Goal: Task Accomplishment & Management: Use online tool/utility

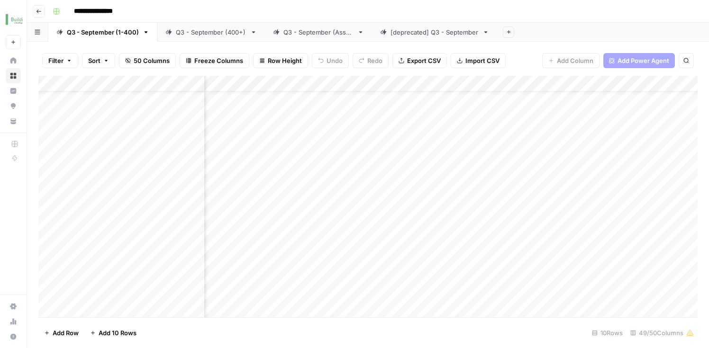
scroll to position [33, 1726]
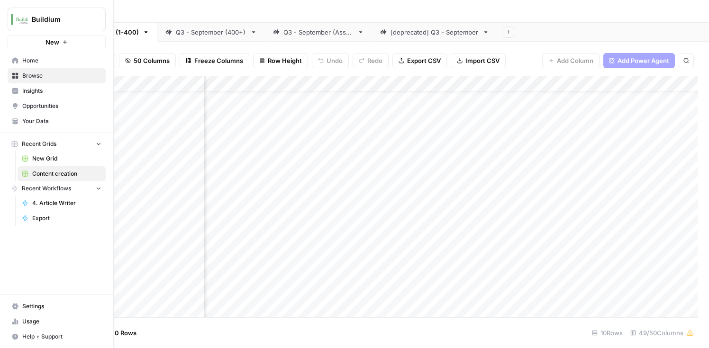
click at [19, 60] on link "Home" at bounding box center [57, 60] width 98 height 15
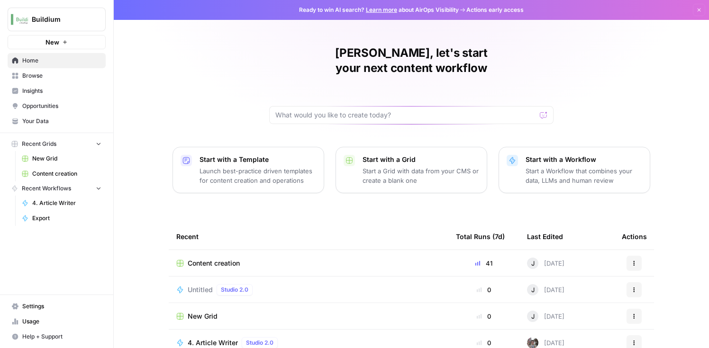
click at [30, 104] on span "Opportunities" at bounding box center [61, 106] width 79 height 9
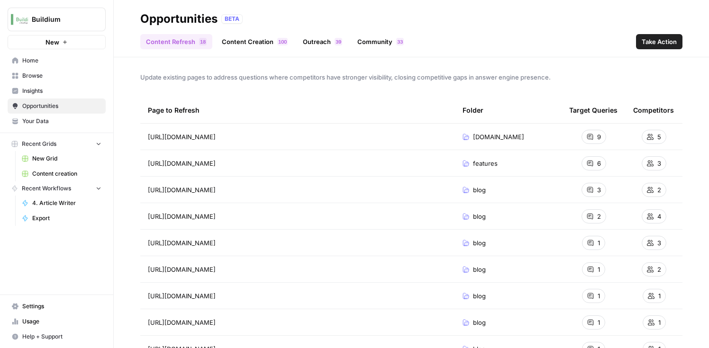
click at [34, 90] on span "Insights" at bounding box center [61, 91] width 79 height 9
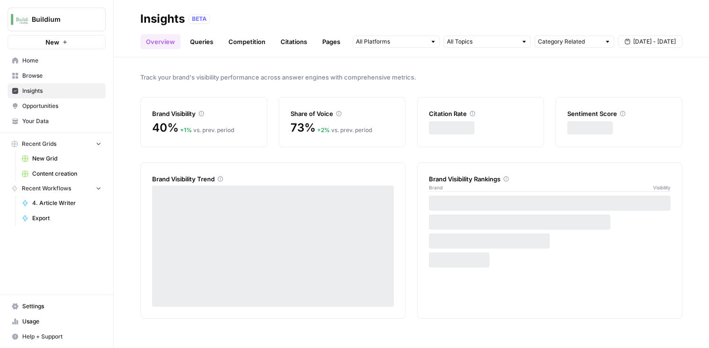
click at [293, 38] on link "Citations" at bounding box center [294, 41] width 38 height 15
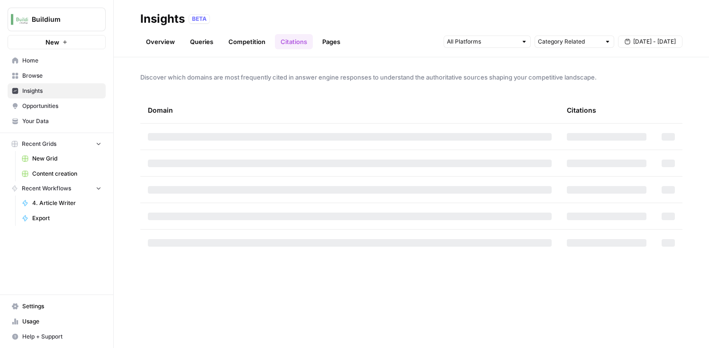
click at [251, 41] on link "Competition" at bounding box center [247, 41] width 48 height 15
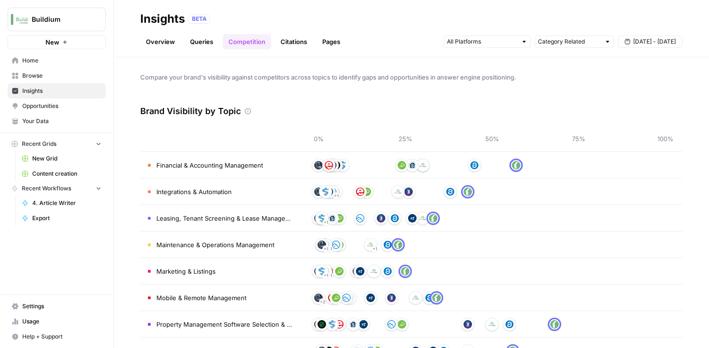
click at [279, 45] on link "Citations" at bounding box center [294, 41] width 38 height 15
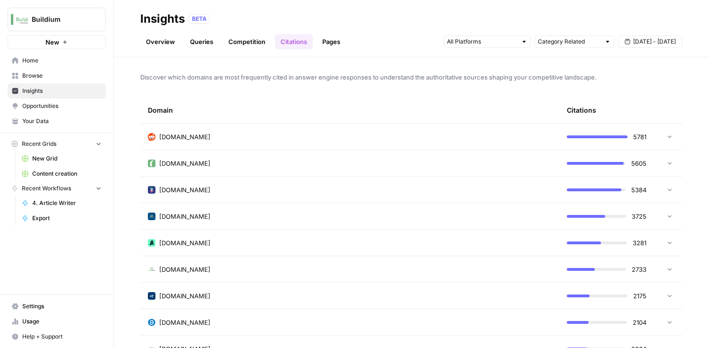
click at [244, 39] on link "Competition" at bounding box center [247, 41] width 48 height 15
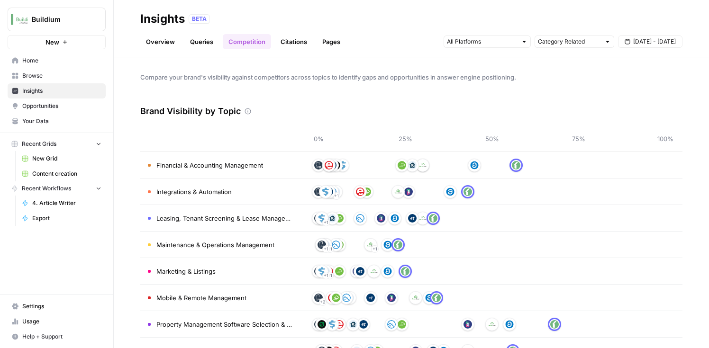
click at [294, 41] on link "Citations" at bounding box center [294, 41] width 38 height 15
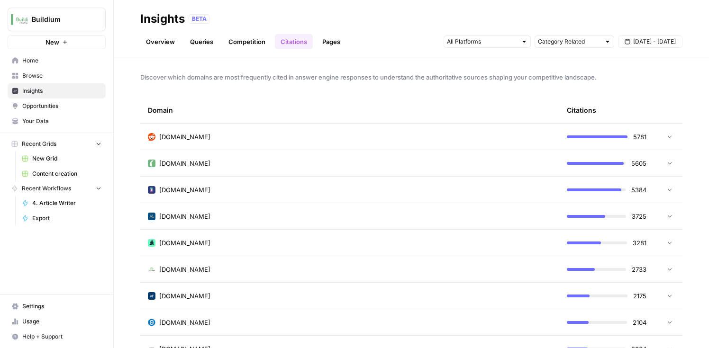
click at [669, 137] on icon at bounding box center [669, 136] width 7 height 7
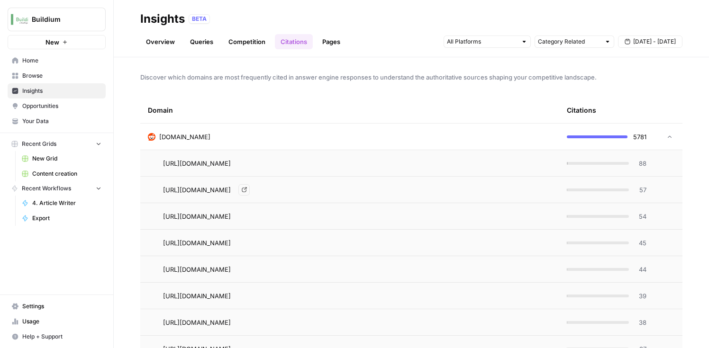
click at [231, 189] on span "https://www.reddit.com/r/CommercialRealEstate/comments/1hbgm2r" at bounding box center [197, 189] width 68 height 9
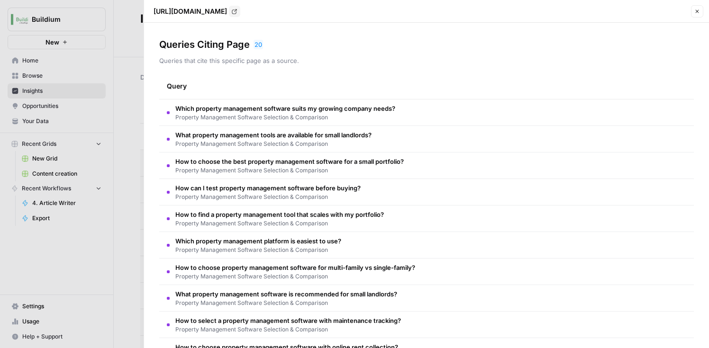
click at [293, 109] on span "Which property management software suits my growing company needs?" at bounding box center [285, 108] width 220 height 9
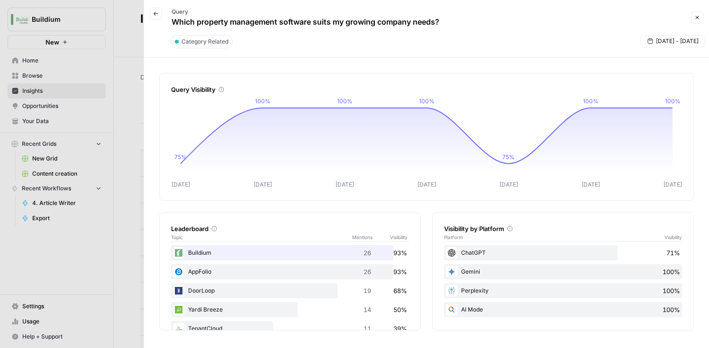
click at [159, 18] on button "Back" at bounding box center [156, 14] width 12 height 12
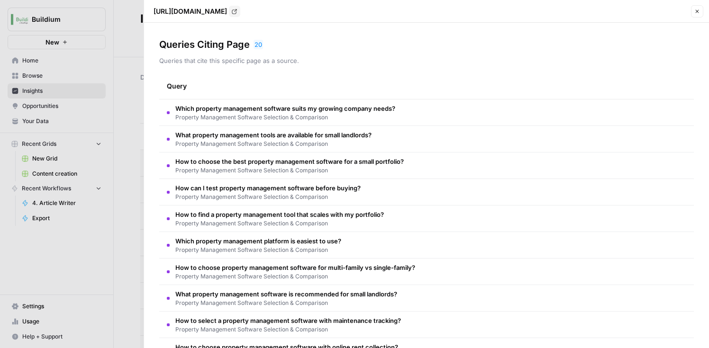
click at [699, 11] on button "Close" at bounding box center [697, 11] width 12 height 12
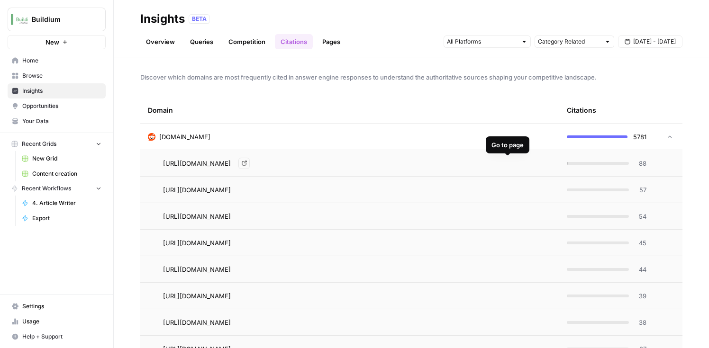
click at [247, 162] on icon "Go to page https://www.reddit.com/r/PropertyManagement/comments/1ko3tv0/what_is…" at bounding box center [244, 163] width 5 height 5
click at [247, 217] on icon "Go to page https://www.reddit.com/r/PropertyManagement/comments/1ipnucz" at bounding box center [244, 216] width 5 height 5
click at [247, 242] on icon "Go to page https://www.reddit.com/r/PropertyManagement/comments/148coww" at bounding box center [244, 242] width 5 height 5
click at [247, 269] on icon "Go to page https://www.reddit.com/r/PropertyManagement/comments/1ihwjnn" at bounding box center [244, 269] width 5 height 5
click at [247, 243] on icon "Go to page https://www.reddit.com/r/PropertyManagement/comments/148coww" at bounding box center [244, 242] width 5 height 5
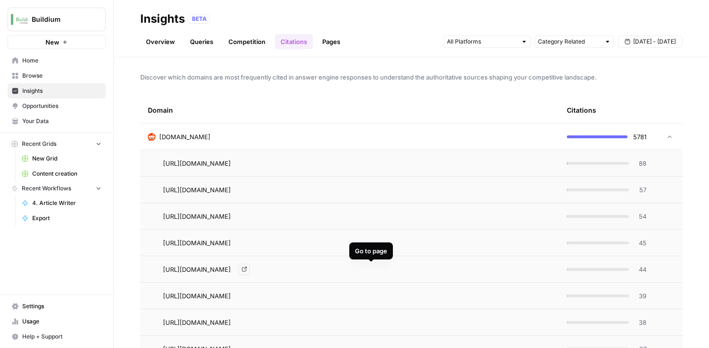
click at [246, 269] on icon "Go to page https://www.reddit.com/r/PropertyManagement/comments/1ihwjnn" at bounding box center [244, 269] width 5 height 5
click at [247, 295] on icon "Go to page https://www.reddit.com/r/PropertyManagement/comments/1gx371k" at bounding box center [244, 295] width 5 height 5
click at [247, 322] on icon "Go to page https://www.reddit.com/r/PropertyManagement/comments/1e5k3iv" at bounding box center [244, 322] width 5 height 5
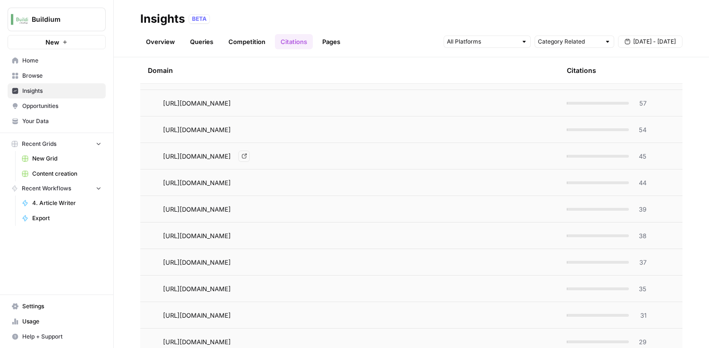
scroll to position [91, 0]
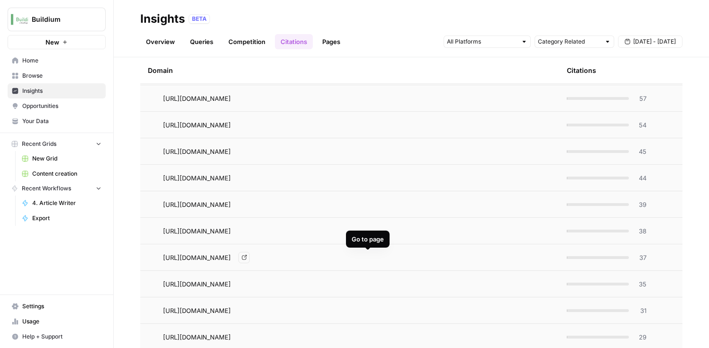
click at [247, 260] on icon "Go to page https://www.reddit.com/r/PropertyManagement/comments/1fjpj31" at bounding box center [244, 257] width 5 height 5
click at [247, 283] on icon "Go to page https://www.reddit.com/r/realestateinvesting/comments/12q2xn7/what_i…" at bounding box center [244, 283] width 5 height 5
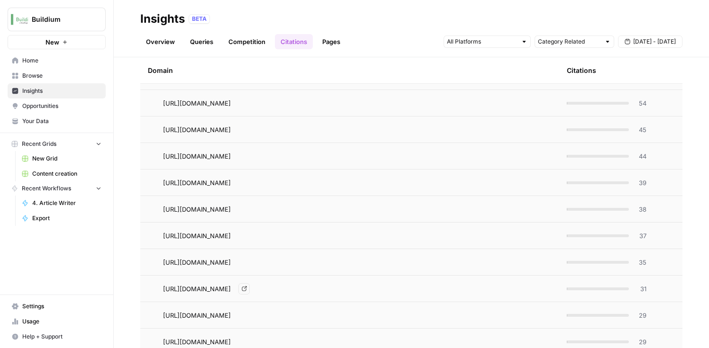
scroll to position [116, 0]
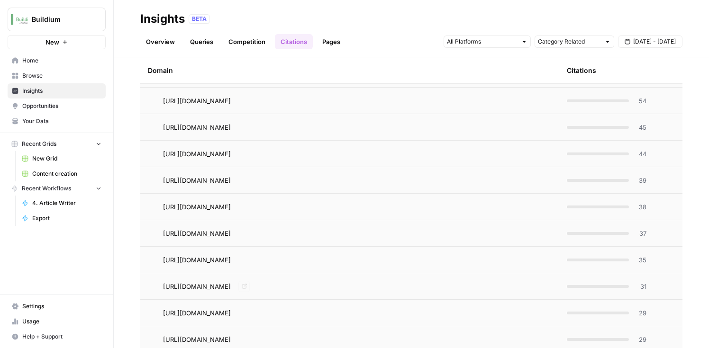
click at [247, 287] on icon "Go to page https://www.reddit.com/r/PropertyManagement/comments/1f3ni56" at bounding box center [244, 286] width 5 height 5
click at [247, 313] on icon "Go to page https://www.reddit.com/r/PropertyManagement/comments/zdaz9z" at bounding box center [244, 312] width 5 height 5
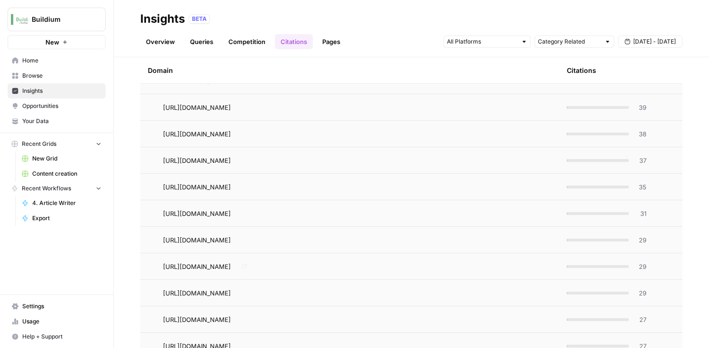
scroll to position [189, 0]
click at [247, 264] on icon "Go to page https://www.reddit.com/r/realestateinvesting/comments/1dh3vyk/to_all…" at bounding box center [244, 265] width 5 height 5
click at [247, 320] on icon "Go to page https://www.reddit.com/r/HOA/comments/ur5m6f/recommended_hoa_managem…" at bounding box center [244, 318] width 5 height 5
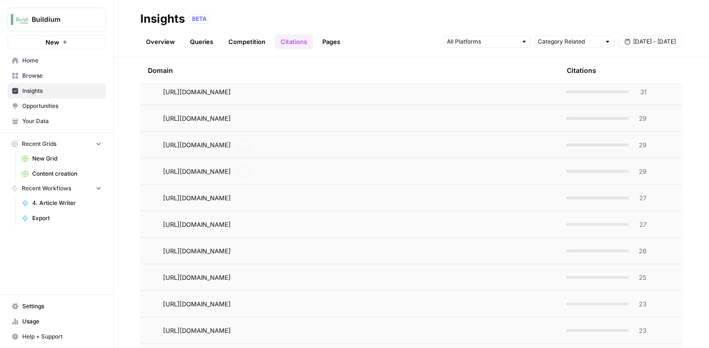
scroll to position [319, 0]
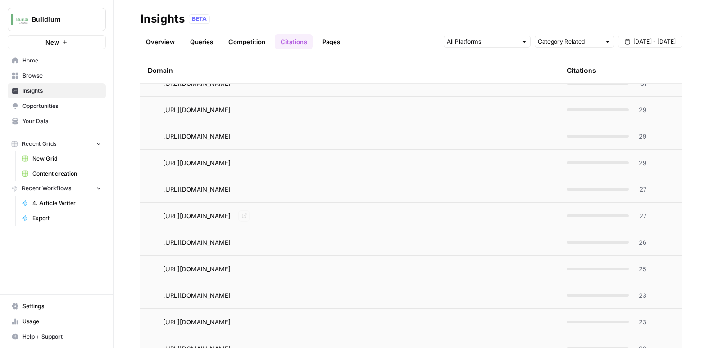
click at [247, 218] on icon "Go to page https://www.reddit.com/r/PropertyManagement/comments/1jvbren/what_pr…" at bounding box center [244, 215] width 5 height 5
click at [250, 272] on link "Go to page" at bounding box center [243, 268] width 11 height 11
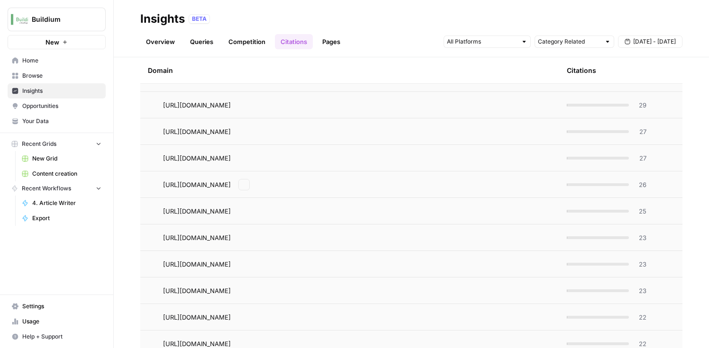
scroll to position [388, 0]
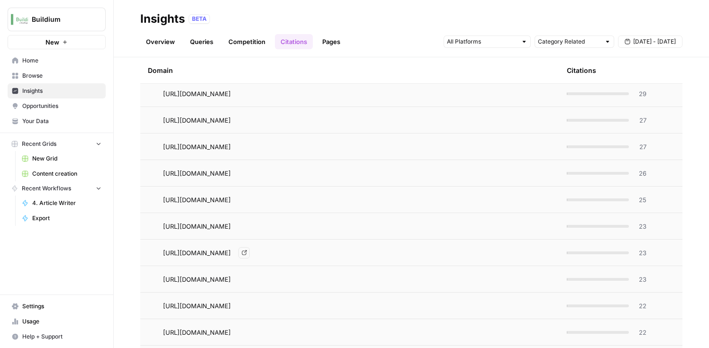
click at [246, 252] on icon "Go to page https://www.reddit.com/r/realestateinvesting/comments/1g7ycub/best_t…" at bounding box center [244, 253] width 5 height 5
click at [246, 281] on icon "Go to page https://www.reddit.com/r/RealEstateTechnology/comments/1i24khf" at bounding box center [244, 279] width 5 height 5
click at [246, 306] on icon "Go to page https://www.reddit.com/r/PropertyManagement/comments/1h7t2rh/best_pr…" at bounding box center [244, 306] width 5 height 5
click at [247, 333] on icon "Go to page https://www.reddit.com/r/RealEstate/comments/1h8wkne" at bounding box center [244, 332] width 5 height 5
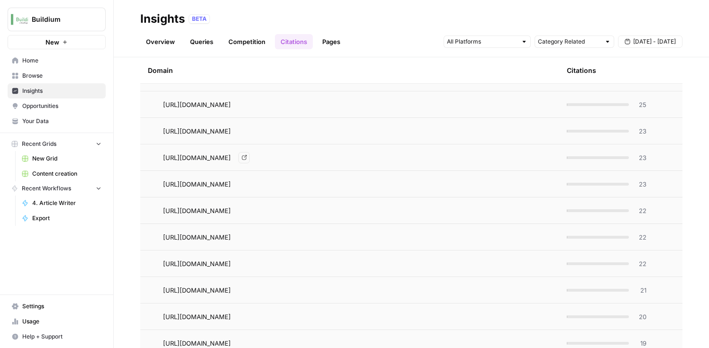
scroll to position [490, 0]
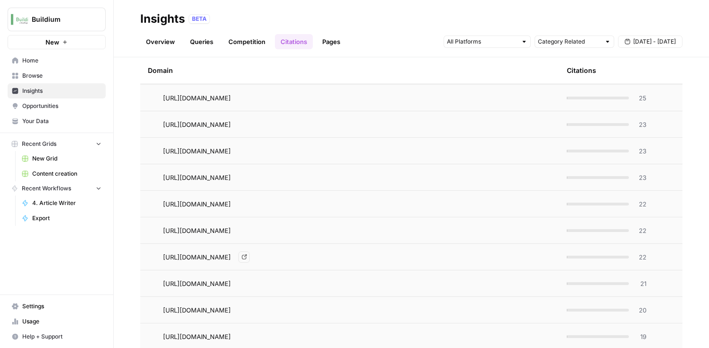
click at [247, 256] on icon "Go to page https://www.reddit.com/r/realestateinvesting/comments/dxruys" at bounding box center [244, 256] width 5 height 5
click at [246, 336] on icon "Go to page https://www.reddit.com/r/Landlord/comments/z75lpw" at bounding box center [244, 336] width 5 height 5
click at [247, 309] on icon "Go to page https://www.reddit.com/r/PropertyManagement/comments/1cc5be1/what_is…" at bounding box center [244, 309] width 5 height 5
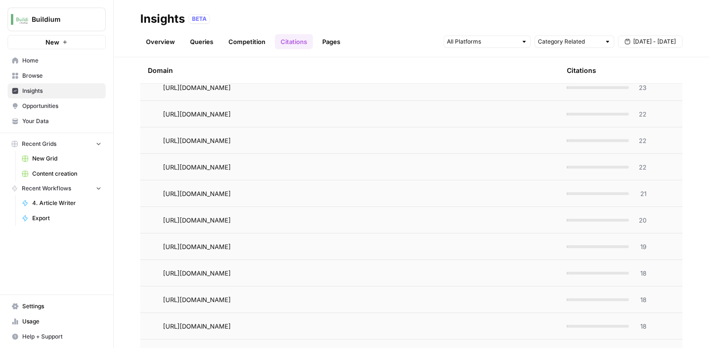
scroll to position [583, 0]
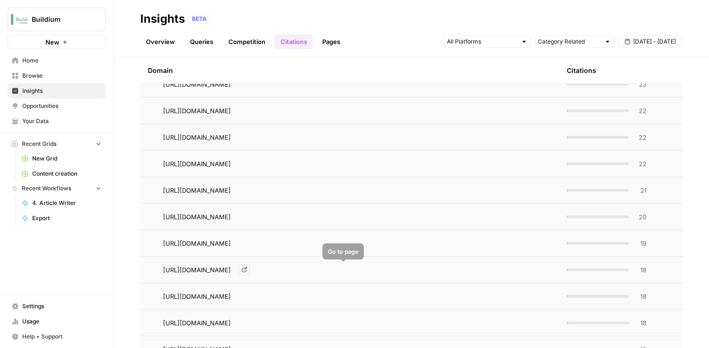
click at [246, 271] on icon "Go to page https://www.reddit.com/r/Bookkeeping/comments/1i1jn35" at bounding box center [244, 270] width 5 height 5
click at [247, 296] on icon "Go to page https://www.reddit.com/r/CommercialRealEstate/comments/1hbgm2r/need_…" at bounding box center [244, 296] width 5 height 5
click at [247, 324] on icon "Go to page https://www.reddit.com/r/Landlord/comments/1ifxjnw" at bounding box center [244, 322] width 5 height 5
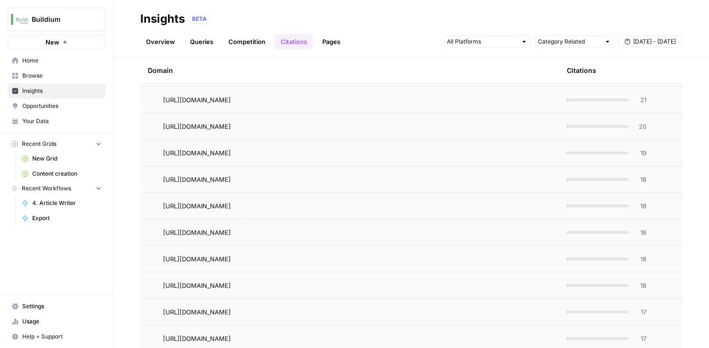
scroll to position [685, 0]
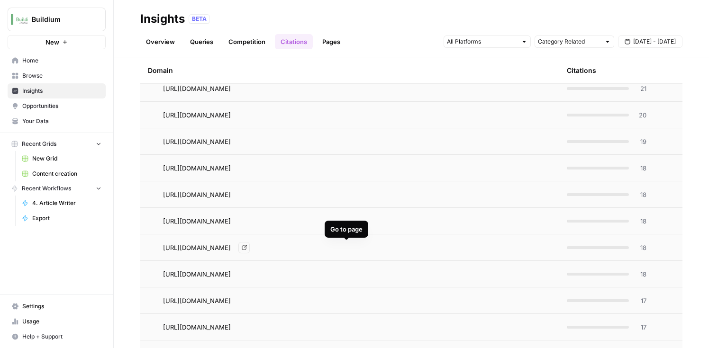
click at [246, 246] on icon "Go to page https://www.reddit.com/r/maintenance/comments/1dtxa23" at bounding box center [244, 247] width 5 height 5
click at [247, 272] on icon "Go to page https://www.reddit.com/r/PropertyManagement/comments/1gf49nr" at bounding box center [244, 273] width 5 height 5
click at [247, 299] on icon "Go to page https://www.reddit.com/r/Bookkeeping/comments/1i1jn35/property_manag…" at bounding box center [244, 300] width 5 height 5
click at [247, 327] on icon "Go to page https://www.reddit.com/r/Landlord/comments/121lqeh" at bounding box center [244, 326] width 5 height 5
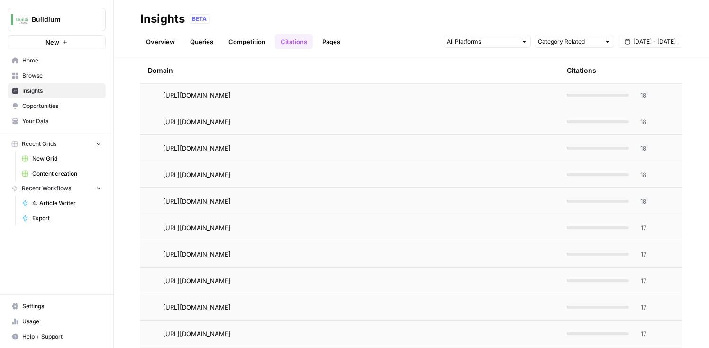
scroll to position [766, 0]
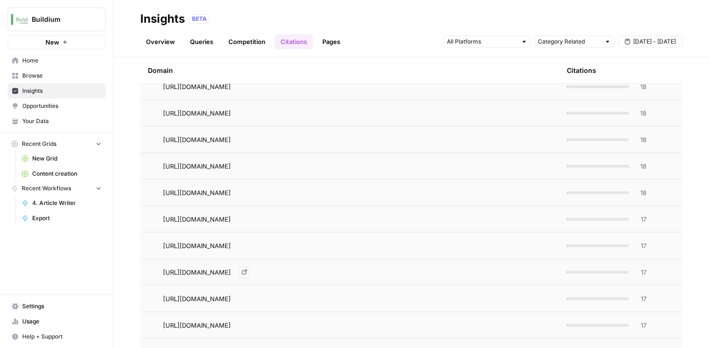
click at [250, 273] on link "Go to page" at bounding box center [243, 272] width 11 height 11
click at [247, 299] on icon "Go to page https://www.reddit.com/r/realestateinvesting/comments/1g7ycub" at bounding box center [244, 298] width 5 height 5
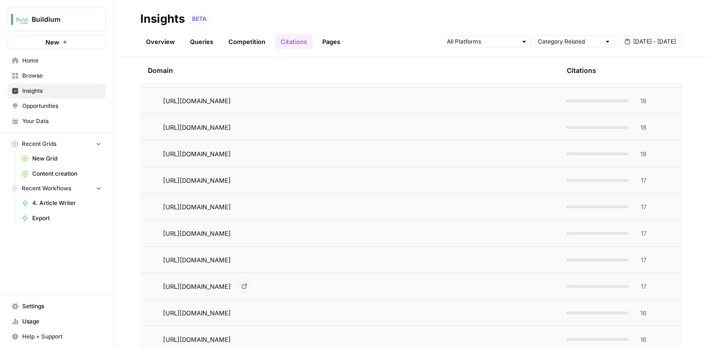
click at [247, 285] on icon "Go to page https://www.reddit.com/r/realestateinvesting/comments/rsmfl2" at bounding box center [244, 286] width 5 height 5
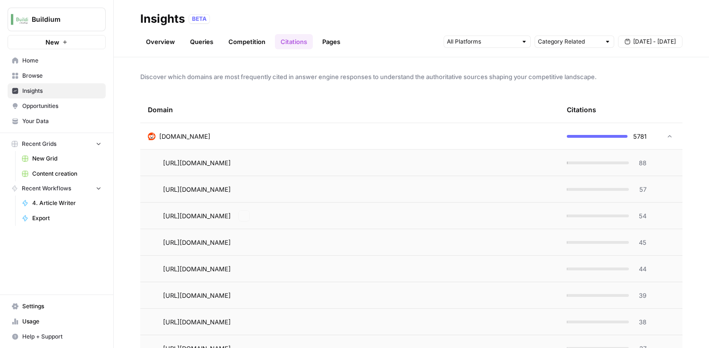
scroll to position [0, 0]
click at [151, 46] on link "Overview" at bounding box center [160, 41] width 40 height 15
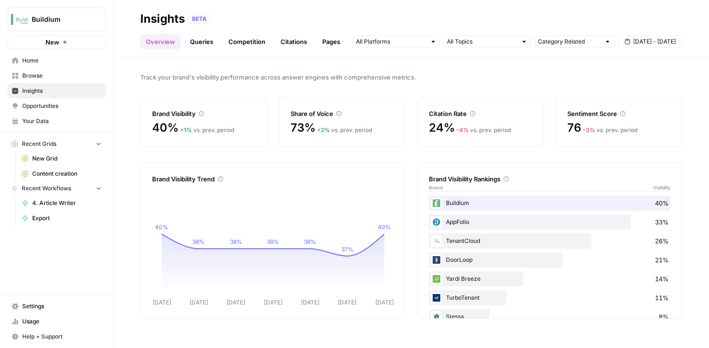
click at [245, 43] on link "Competition" at bounding box center [247, 41] width 48 height 15
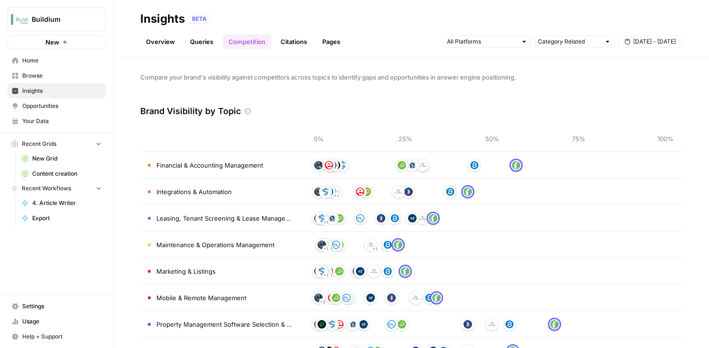
click at [199, 44] on link "Queries" at bounding box center [201, 41] width 35 height 15
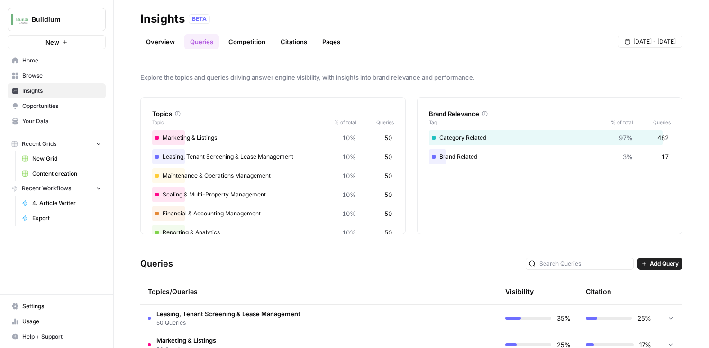
click at [36, 104] on span "Opportunities" at bounding box center [61, 106] width 79 height 9
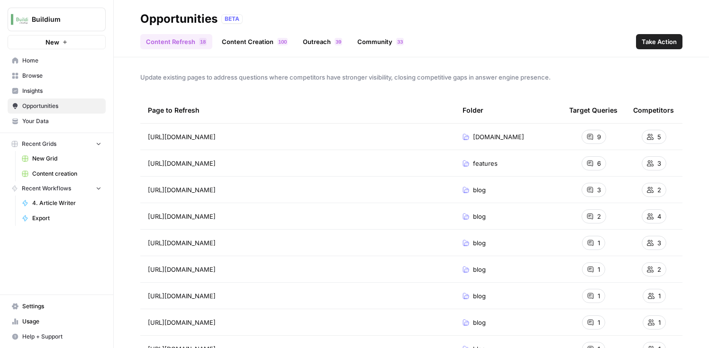
click at [255, 45] on link "Content Creation 0 0 1" at bounding box center [254, 41] width 77 height 15
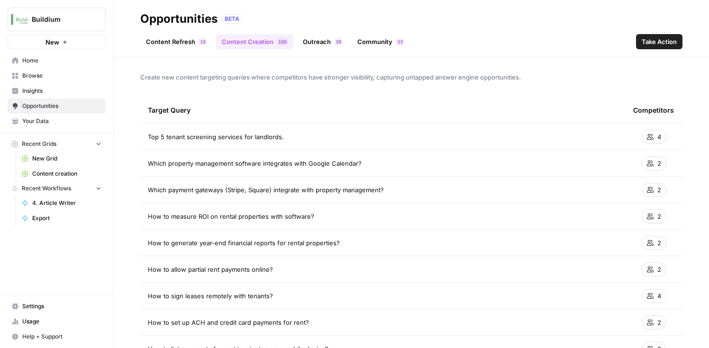
click at [317, 42] on link "Outreach 9 3" at bounding box center [322, 41] width 51 height 15
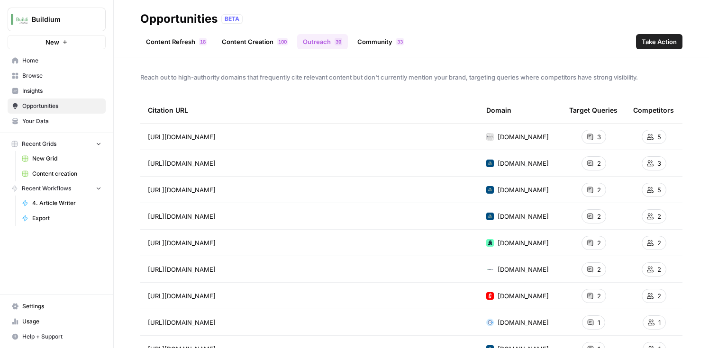
click at [367, 44] on link "Community 3 3" at bounding box center [380, 41] width 58 height 15
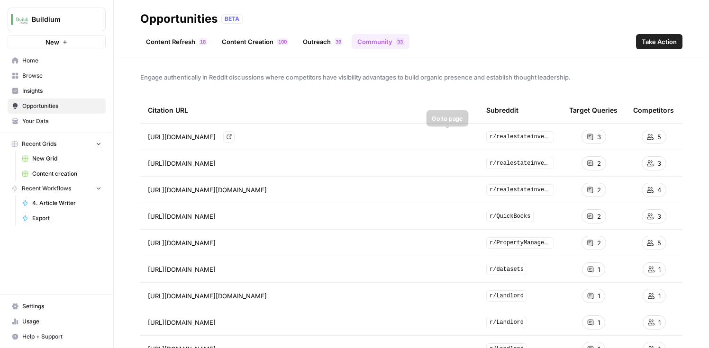
click at [232, 138] on icon "Go to page https://www.reddit.com/r/realestateinvesting/comments/1g7ycub/best_t…" at bounding box center [228, 136] width 5 height 5
click at [232, 135] on icon "Go to page https://www.reddit.com/r/realestateinvesting/comments/1g7ycub/best_t…" at bounding box center [228, 136] width 5 height 5
click at [45, 58] on span "Home" at bounding box center [61, 60] width 79 height 9
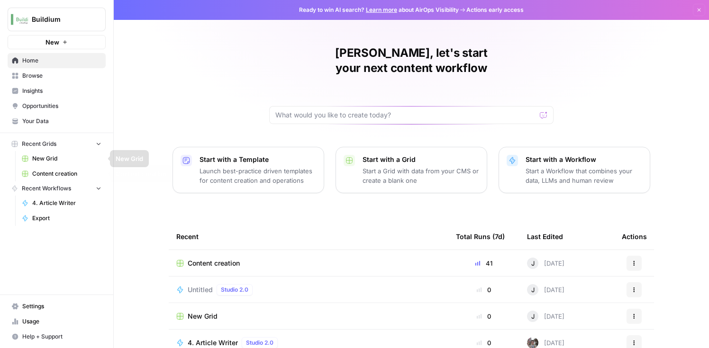
click at [45, 174] on span "Content creation" at bounding box center [66, 174] width 69 height 9
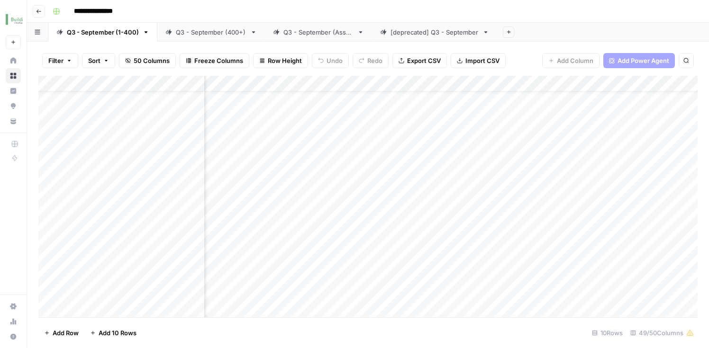
scroll to position [33, 1211]
click at [342, 310] on div "Add Column" at bounding box center [367, 198] width 659 height 244
click at [339, 286] on div "Add Column" at bounding box center [367, 198] width 659 height 244
click at [340, 288] on div "Add Column" at bounding box center [367, 198] width 659 height 244
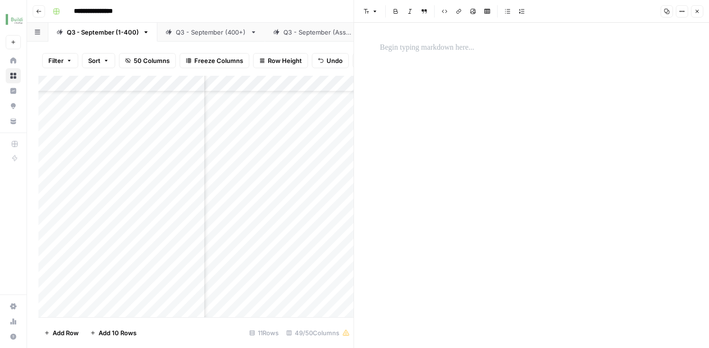
click at [291, 286] on div "Add Column" at bounding box center [195, 198] width 315 height 244
click at [217, 289] on div "Add Column" at bounding box center [195, 198] width 315 height 244
click at [696, 9] on icon "button" at bounding box center [697, 12] width 6 height 6
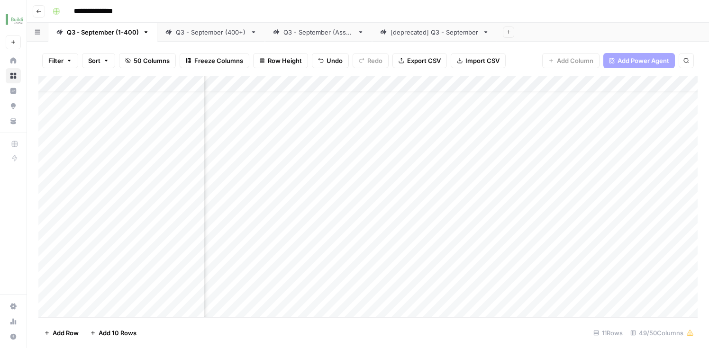
scroll to position [15, 1830]
click at [478, 107] on div "Add Column" at bounding box center [367, 198] width 659 height 244
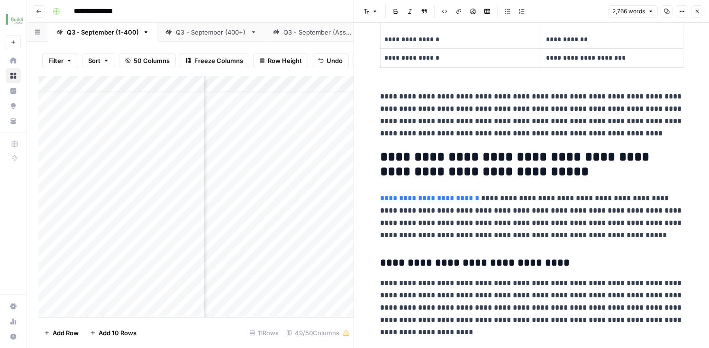
scroll to position [745, 0]
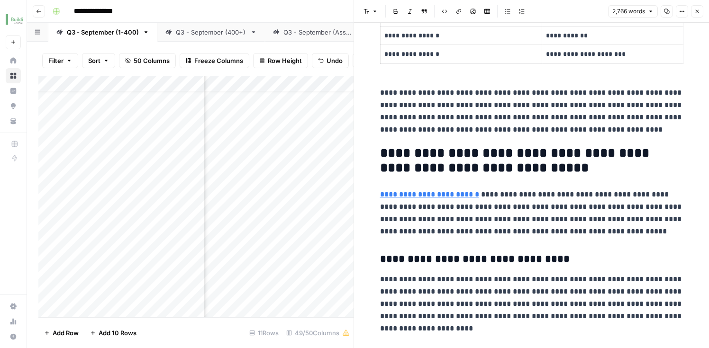
click at [699, 16] on button "Close" at bounding box center [697, 11] width 12 height 12
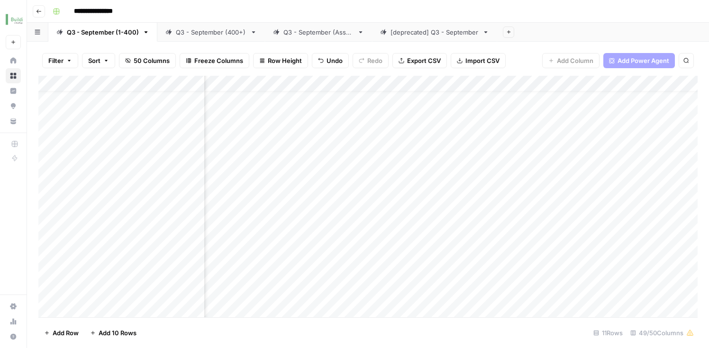
scroll to position [15, 2160]
click at [503, 106] on div "Add Column" at bounding box center [367, 198] width 659 height 244
click at [448, 105] on div "Add Column" at bounding box center [367, 198] width 659 height 244
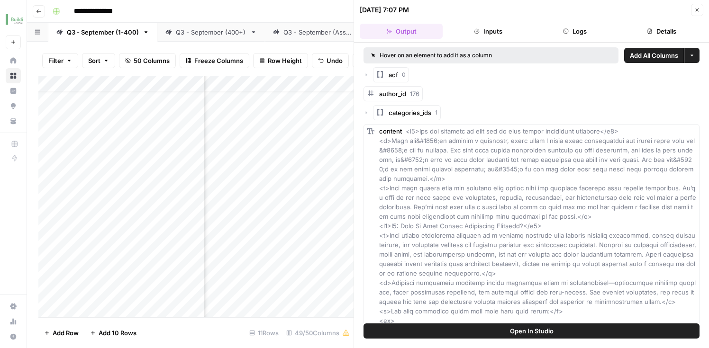
click at [694, 11] on icon "button" at bounding box center [697, 10] width 6 height 6
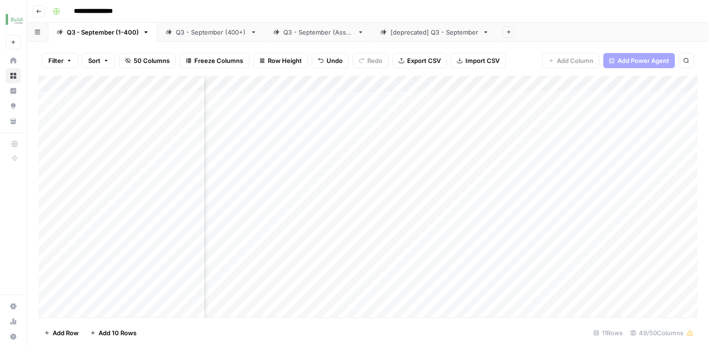
scroll to position [2, 2192]
click at [470, 119] on div "Add Column" at bounding box center [367, 198] width 659 height 244
click at [336, 118] on div "Add Column" at bounding box center [367, 198] width 659 height 244
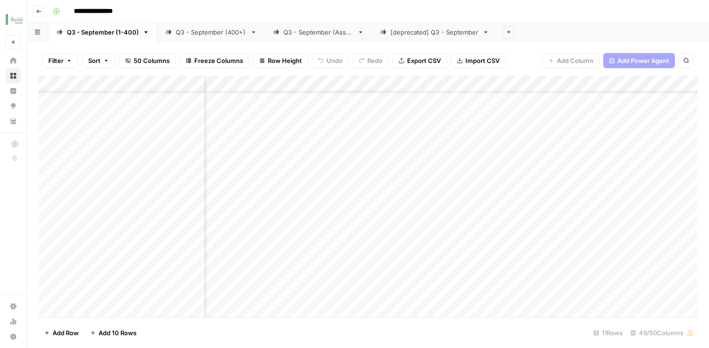
scroll to position [58, 2008]
click at [623, 235] on div "Add Column" at bounding box center [367, 198] width 659 height 244
click at [547, 212] on div "Add Column" at bounding box center [367, 198] width 659 height 244
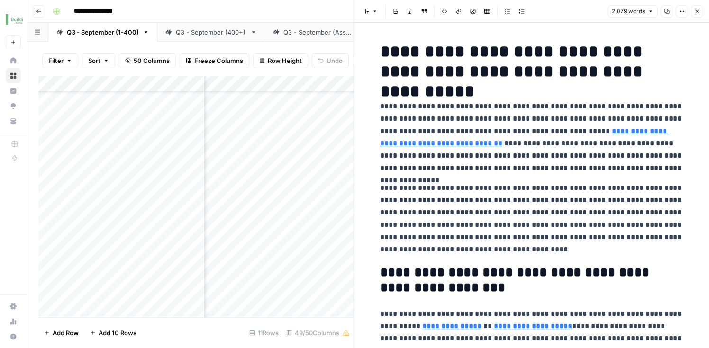
click at [698, 10] on icon "button" at bounding box center [697, 12] width 6 height 6
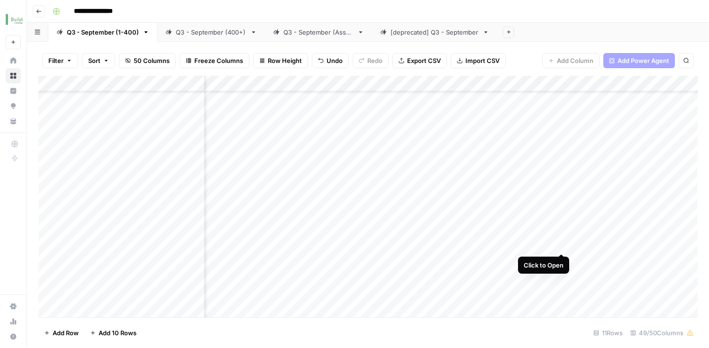
click at [558, 235] on div "Add Column" at bounding box center [367, 198] width 659 height 244
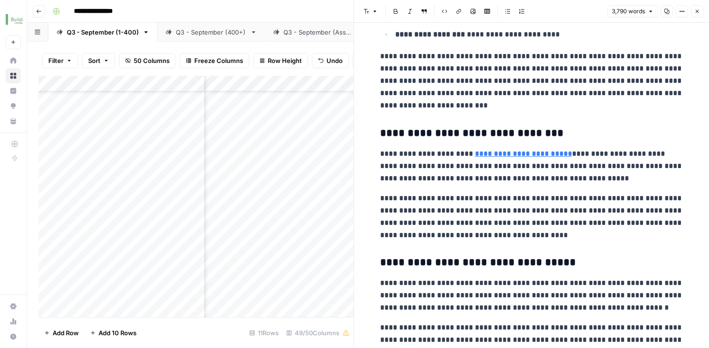
scroll to position [3796, 0]
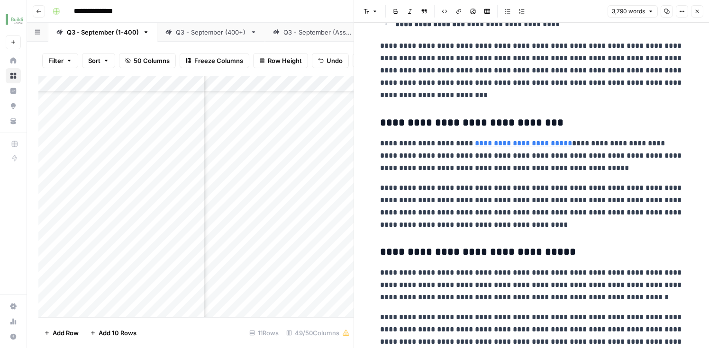
click at [104, 239] on div "Add Column" at bounding box center [195, 198] width 315 height 244
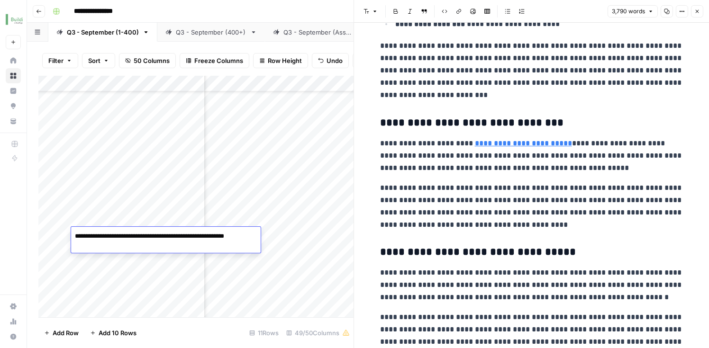
click at [112, 239] on textarea "**********" at bounding box center [165, 241] width 189 height 23
